Goal: Navigation & Orientation: Find specific page/section

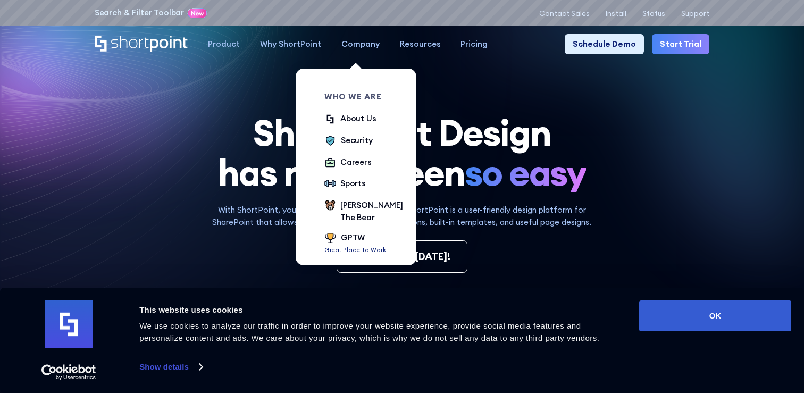
click at [359, 52] on link "Company" at bounding box center [360, 44] width 59 height 20
click at [356, 163] on div "Careers" at bounding box center [355, 162] width 31 height 12
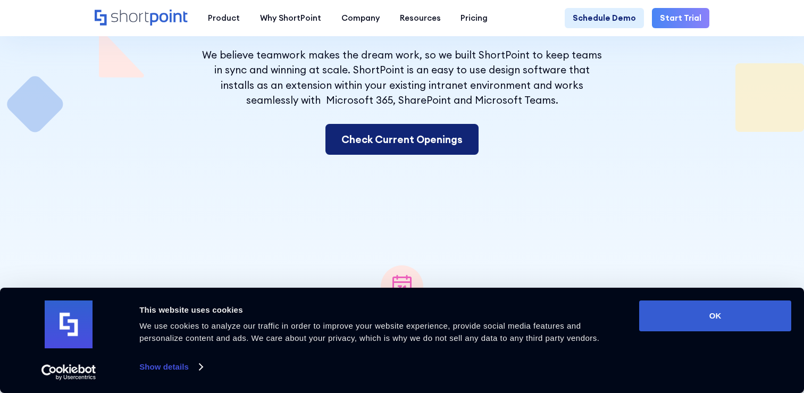
click at [392, 151] on link "Check Current Openings" at bounding box center [402, 139] width 153 height 31
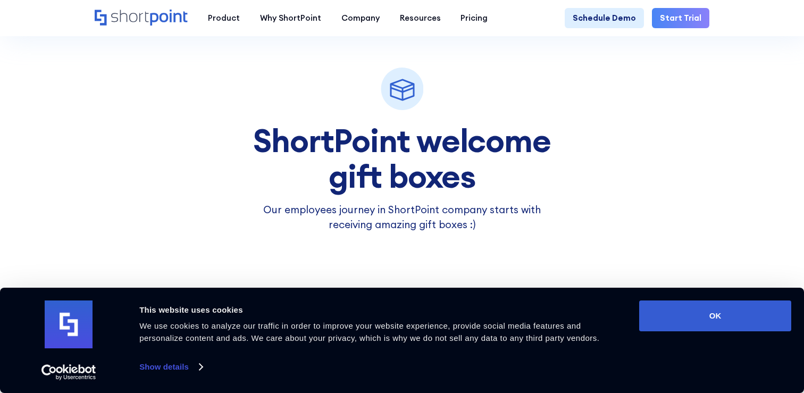
scroll to position [3274, 0]
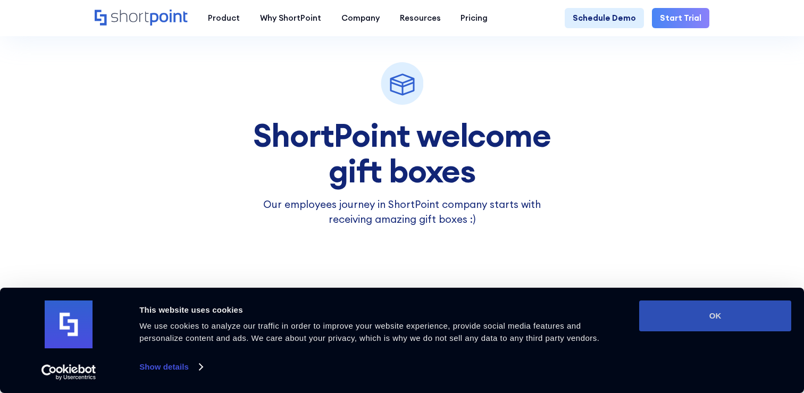
click at [678, 326] on button "OK" at bounding box center [715, 316] width 152 height 31
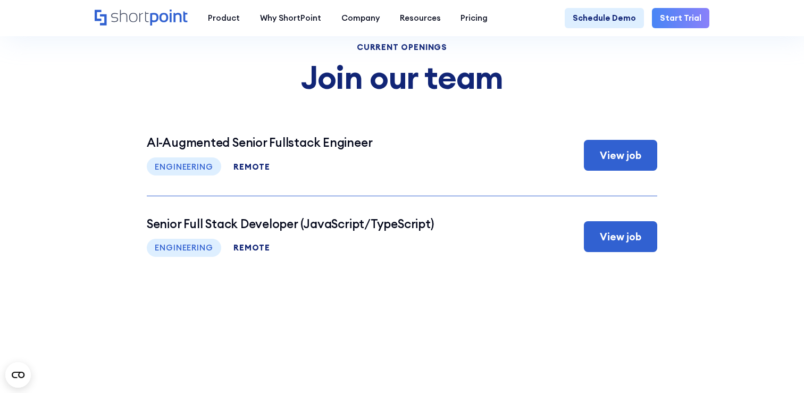
scroll to position [4165, 0]
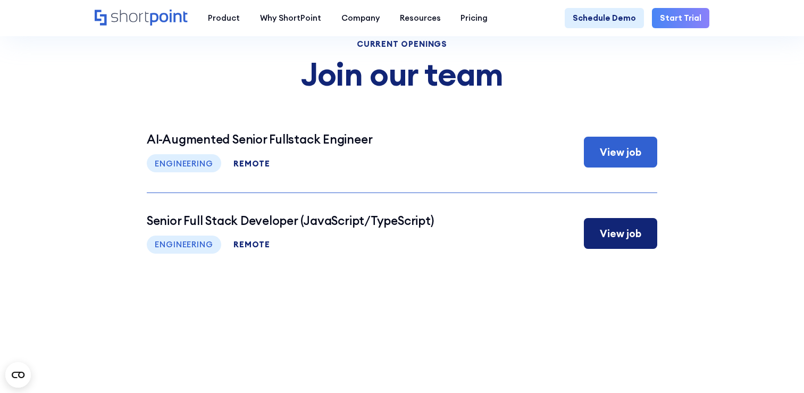
click at [603, 242] on div "View job" at bounding box center [620, 233] width 73 height 31
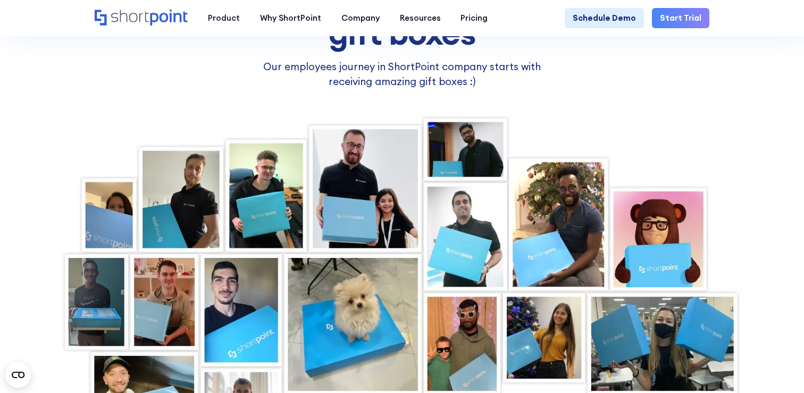
scroll to position [3416, 0]
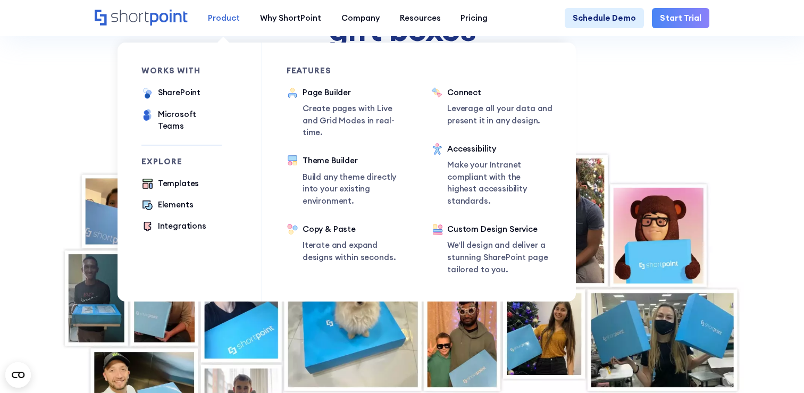
click at [229, 13] on div "Product" at bounding box center [224, 18] width 32 height 12
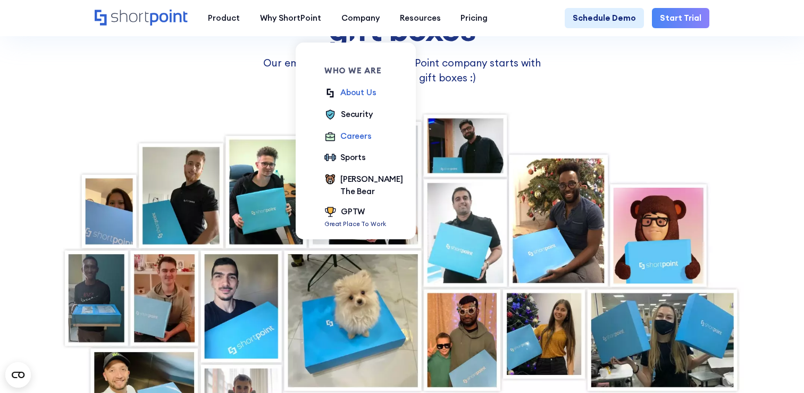
click at [354, 91] on div "About Us" at bounding box center [358, 93] width 36 height 12
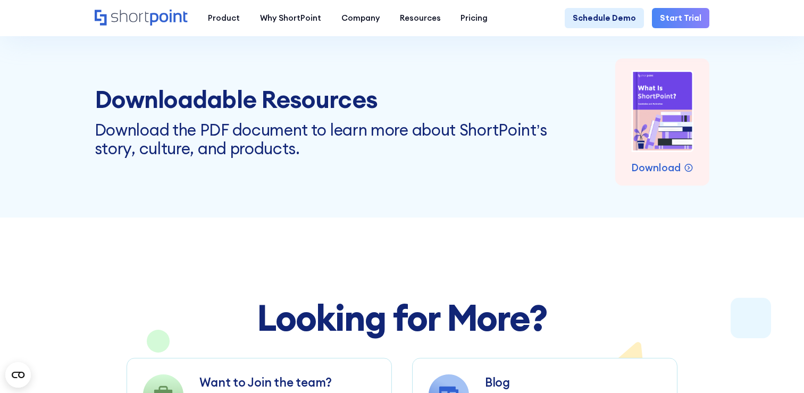
scroll to position [6882, 0]
